Goal: Task Accomplishment & Management: Manage account settings

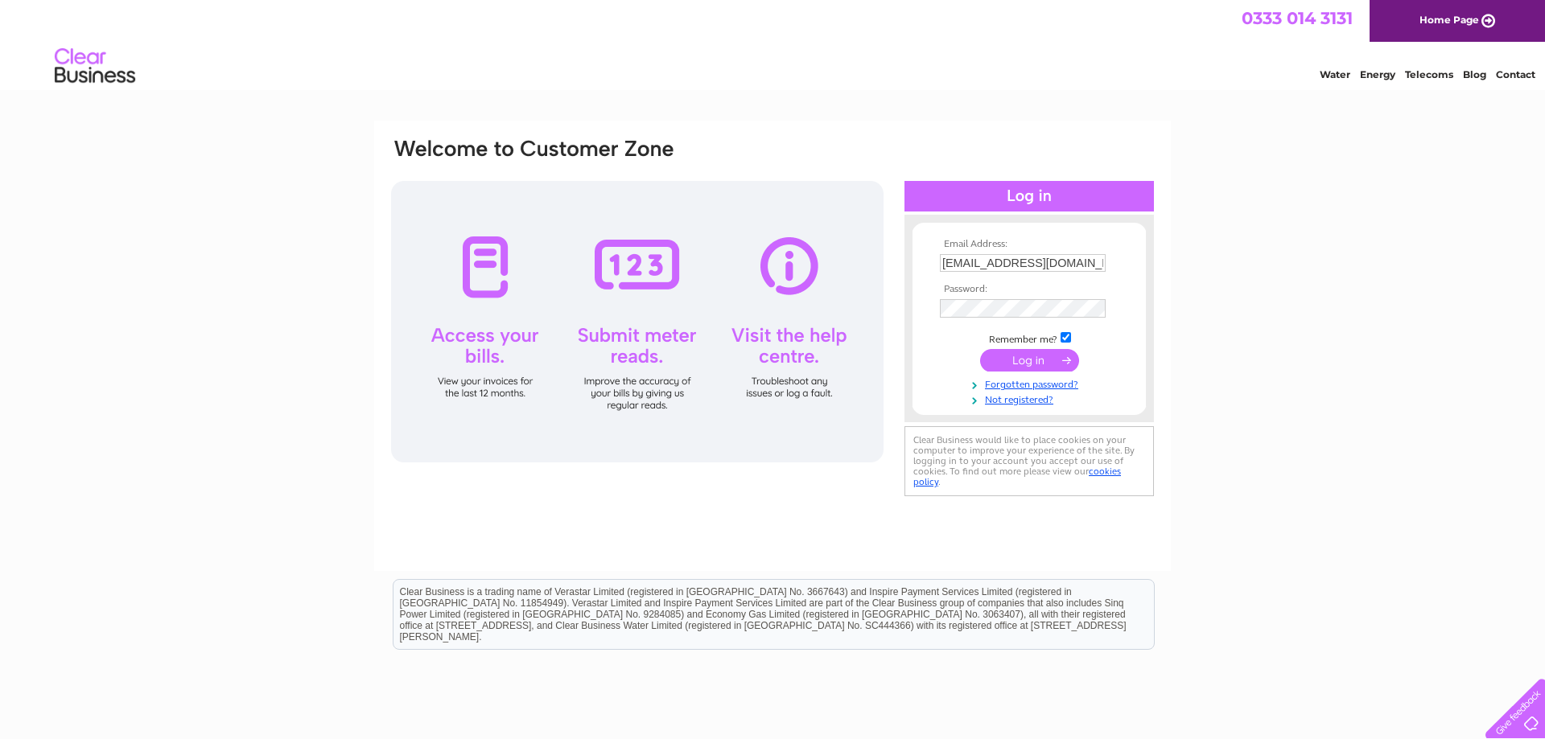
click at [1014, 361] on input "submit" at bounding box center [1029, 360] width 99 height 23
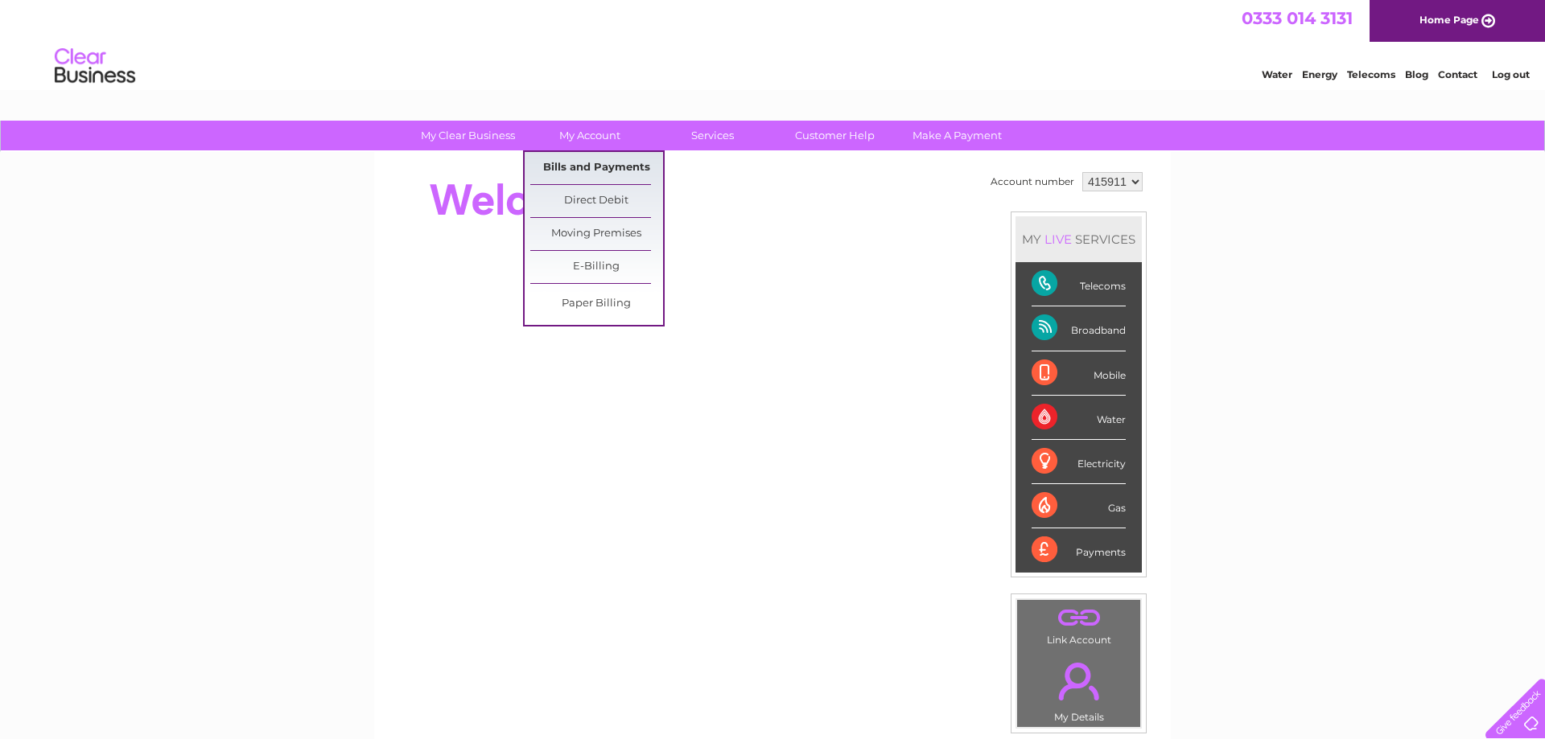
click at [560, 163] on link "Bills and Payments" at bounding box center [596, 168] width 133 height 32
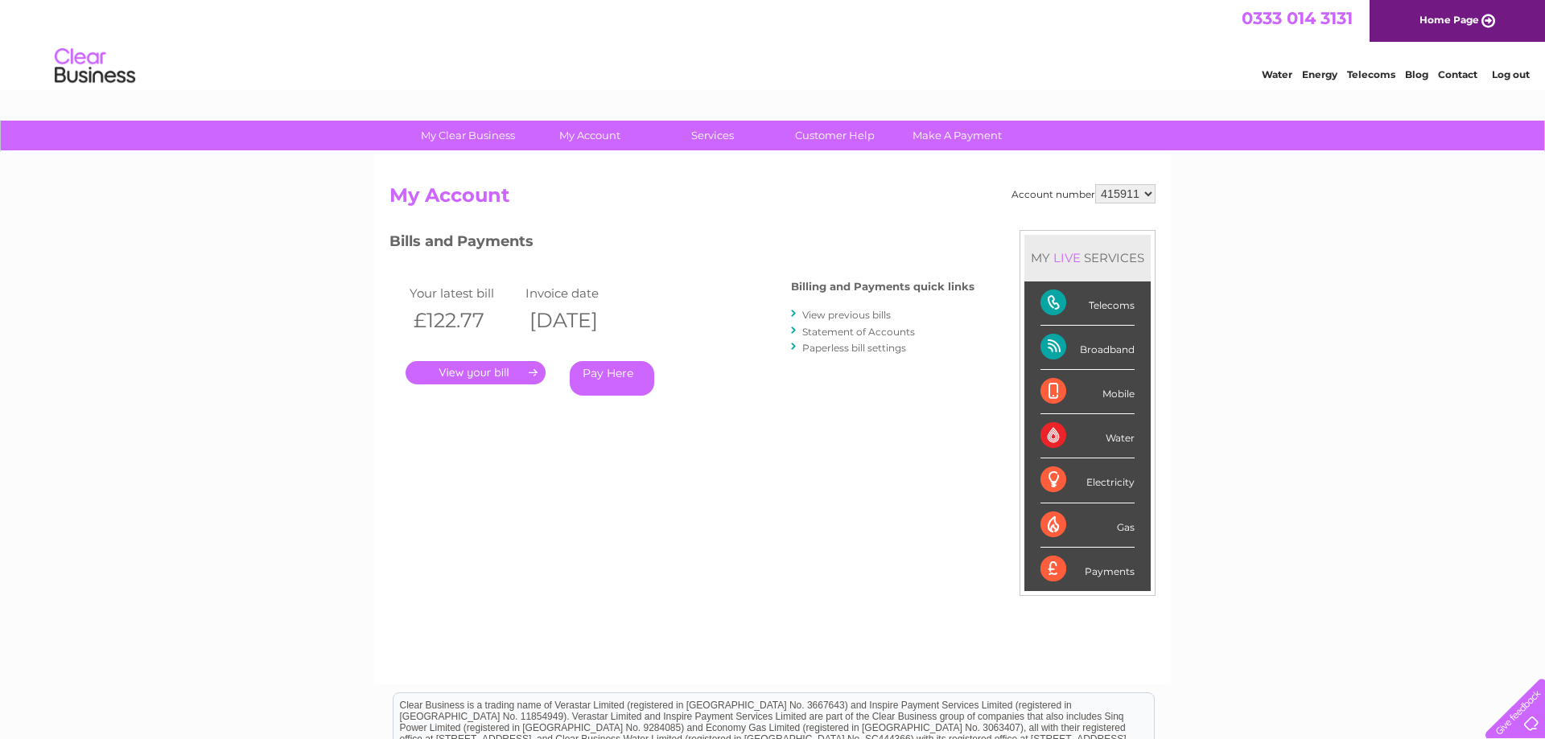
click at [495, 366] on link "." at bounding box center [475, 372] width 140 height 23
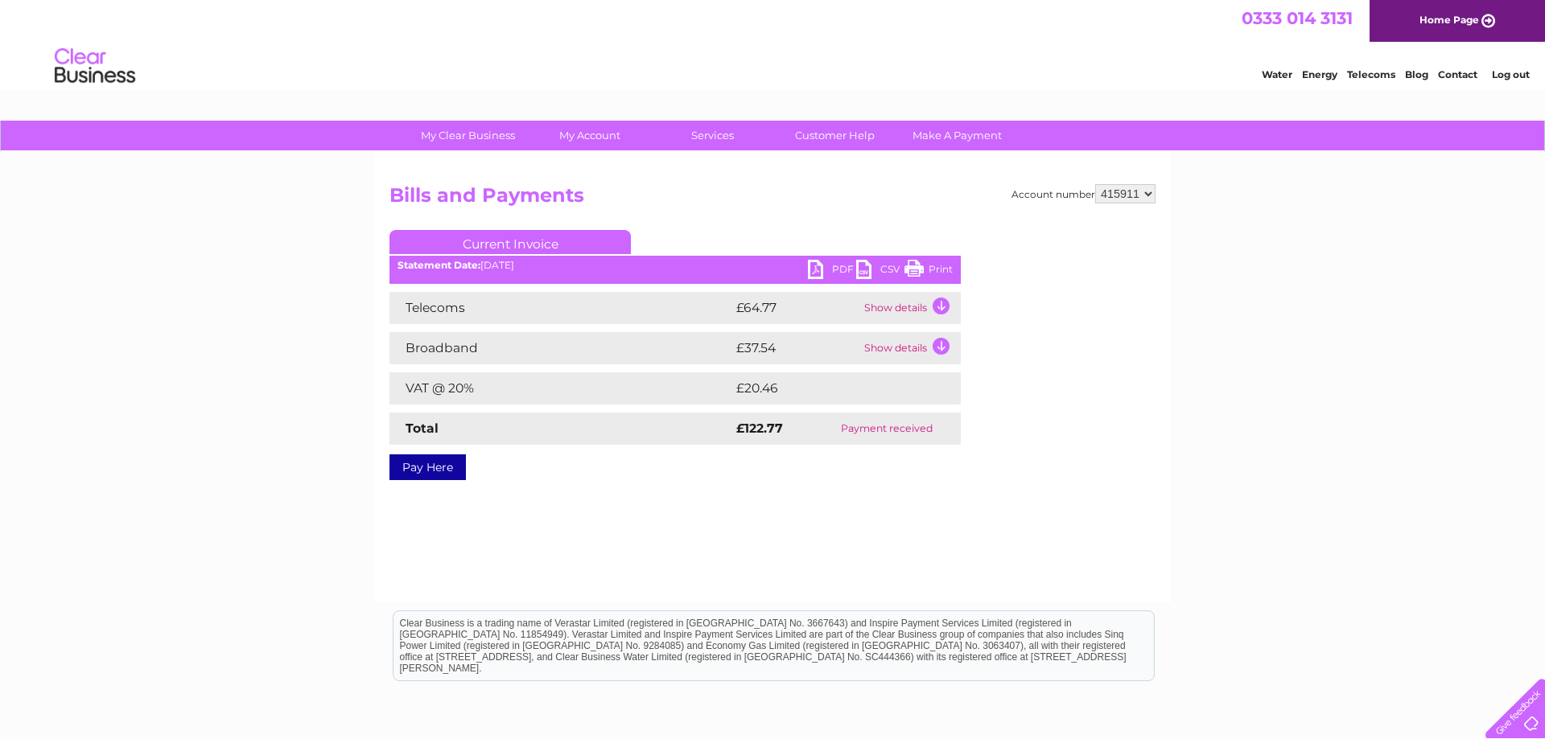
click at [838, 267] on link "PDF" at bounding box center [832, 271] width 48 height 23
click at [1502, 74] on link "Log out" at bounding box center [1511, 74] width 38 height 12
